Goal: Transaction & Acquisition: Purchase product/service

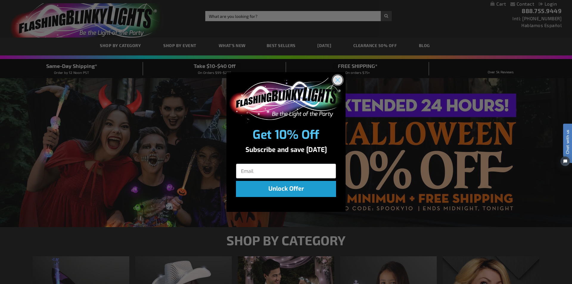
click at [338, 77] on circle "Close dialog" at bounding box center [338, 80] width 10 height 10
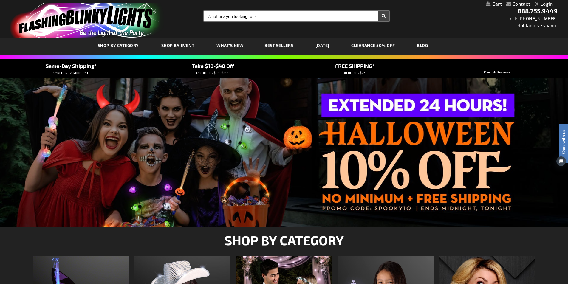
click at [261, 16] on input "Search" at bounding box center [296, 16] width 185 height 10
type input "guns"
click at [382, 15] on button "Search" at bounding box center [383, 16] width 11 height 10
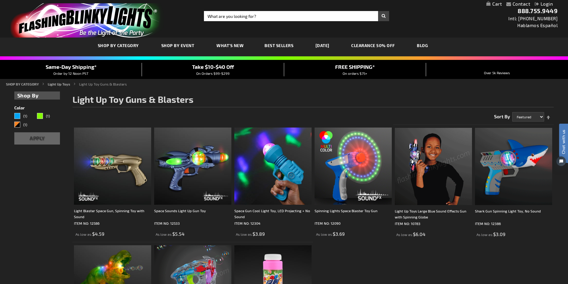
click at [437, 151] on img at bounding box center [433, 166] width 77 height 77
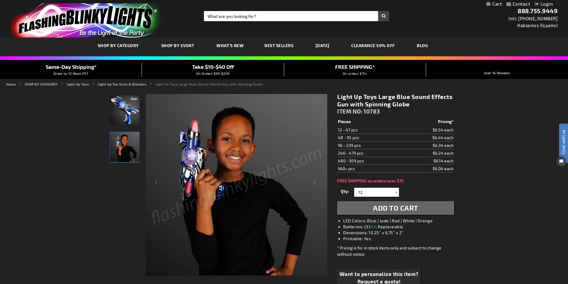
click at [395, 192] on div at bounding box center [396, 192] width 6 height 9
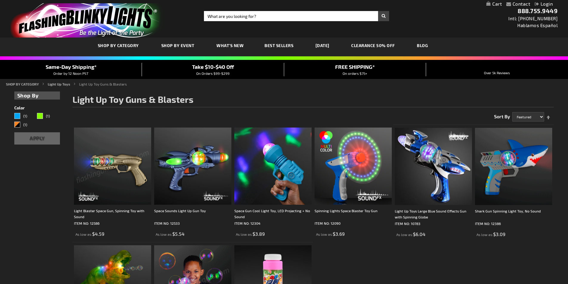
click at [124, 136] on img at bounding box center [112, 166] width 77 height 77
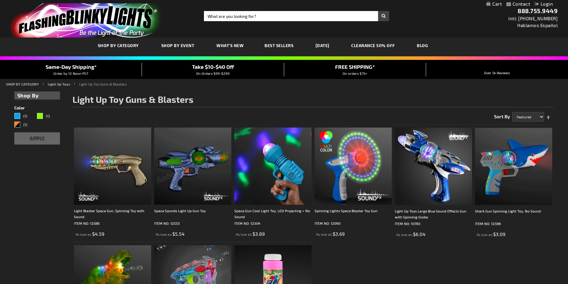
click at [194, 164] on img at bounding box center [192, 166] width 77 height 77
